Goal: Task Accomplishment & Management: Manage account settings

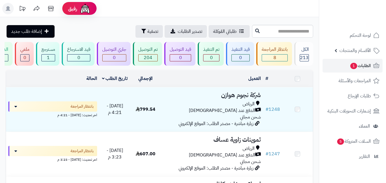
scroll to position [143, 0]
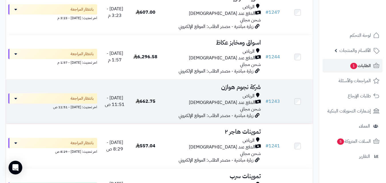
click at [182, 104] on div "الدفع عند [DEMOGRAPHIC_DATA]" at bounding box center [212, 102] width 98 height 7
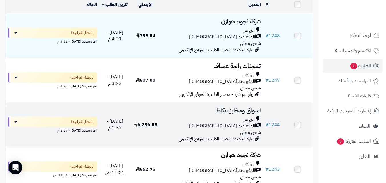
scroll to position [74, 0]
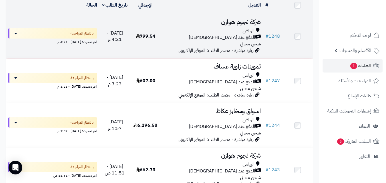
click at [145, 51] on td "799.54" at bounding box center [145, 36] width 31 height 44
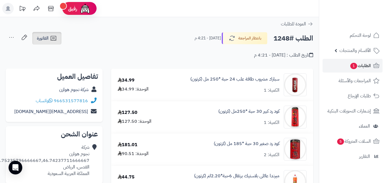
click at [47, 38] on span "الفاتورة" at bounding box center [43, 38] width 12 height 7
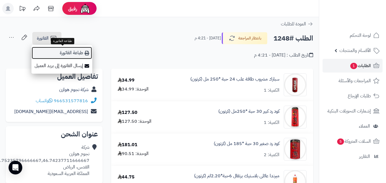
click at [67, 54] on link "طباعة الفاتورة" at bounding box center [61, 53] width 61 height 13
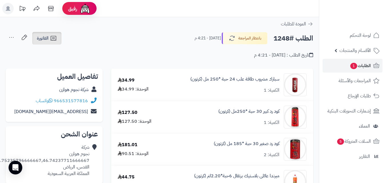
click at [37, 41] on span "الفاتورة" at bounding box center [43, 38] width 12 height 7
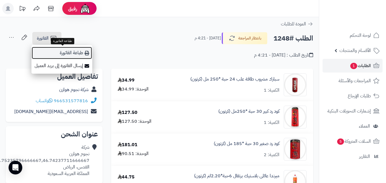
click at [73, 58] on link "طباعة الفاتورة" at bounding box center [61, 53] width 61 height 13
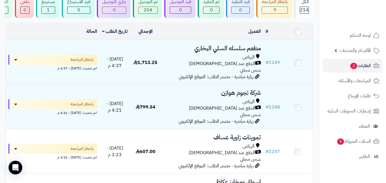
scroll to position [55, 0]
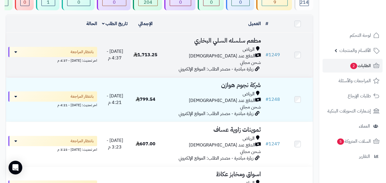
click at [214, 53] on div "الرياض" at bounding box center [212, 49] width 98 height 7
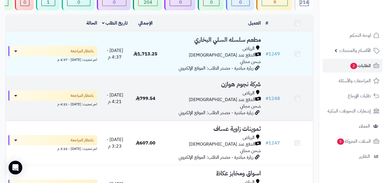
scroll to position [55, 0]
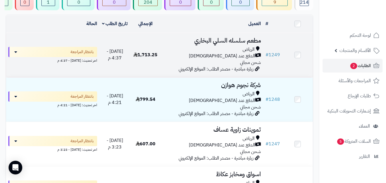
click at [237, 51] on div "الرياض" at bounding box center [212, 49] width 98 height 7
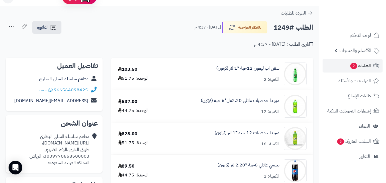
scroll to position [11, 0]
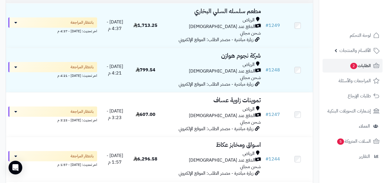
scroll to position [61, 0]
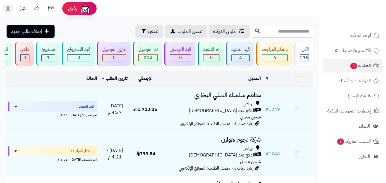
scroll to position [61, 0]
